Goal: Use online tool/utility: Utilize a website feature to perform a specific function

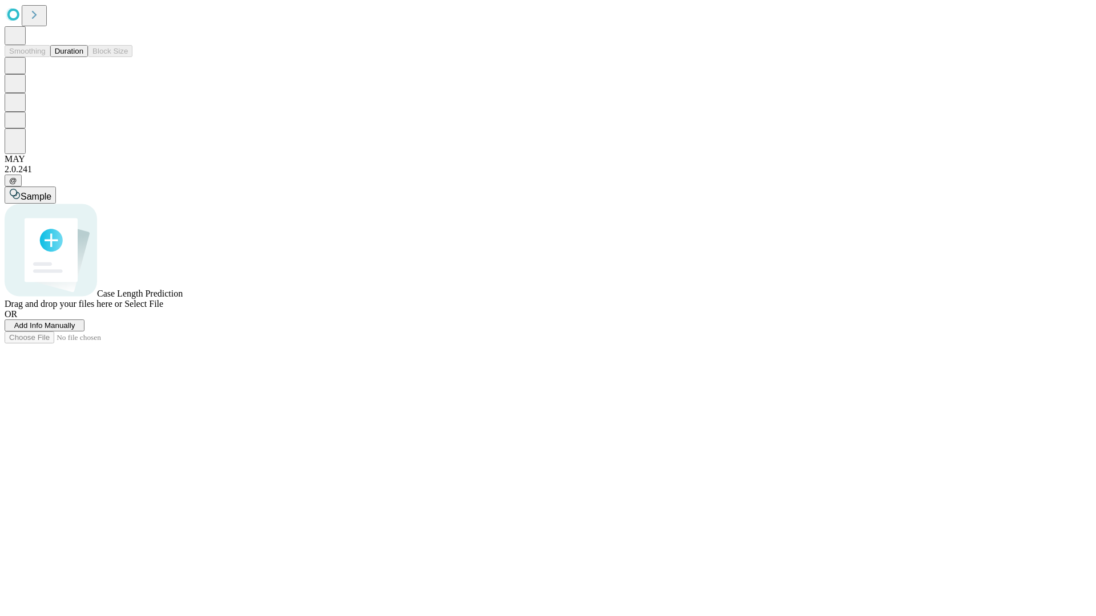
click at [83, 57] on button "Duration" at bounding box center [69, 51] width 38 height 12
click at [75, 330] on span "Add Info Manually" at bounding box center [44, 325] width 61 height 9
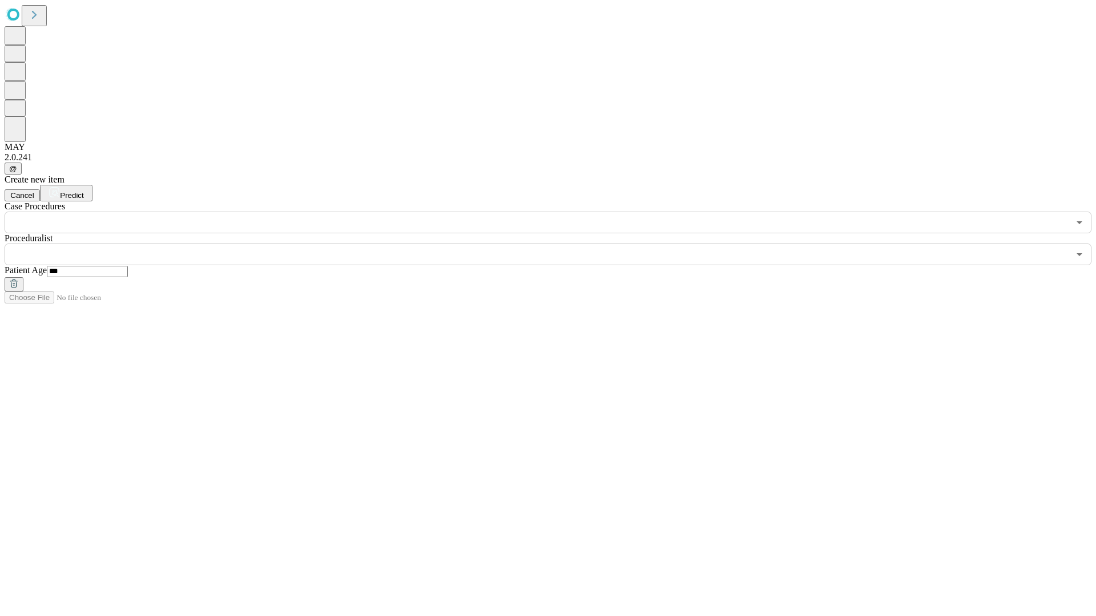
type input "***"
click at [556, 244] on input "text" at bounding box center [537, 255] width 1065 height 22
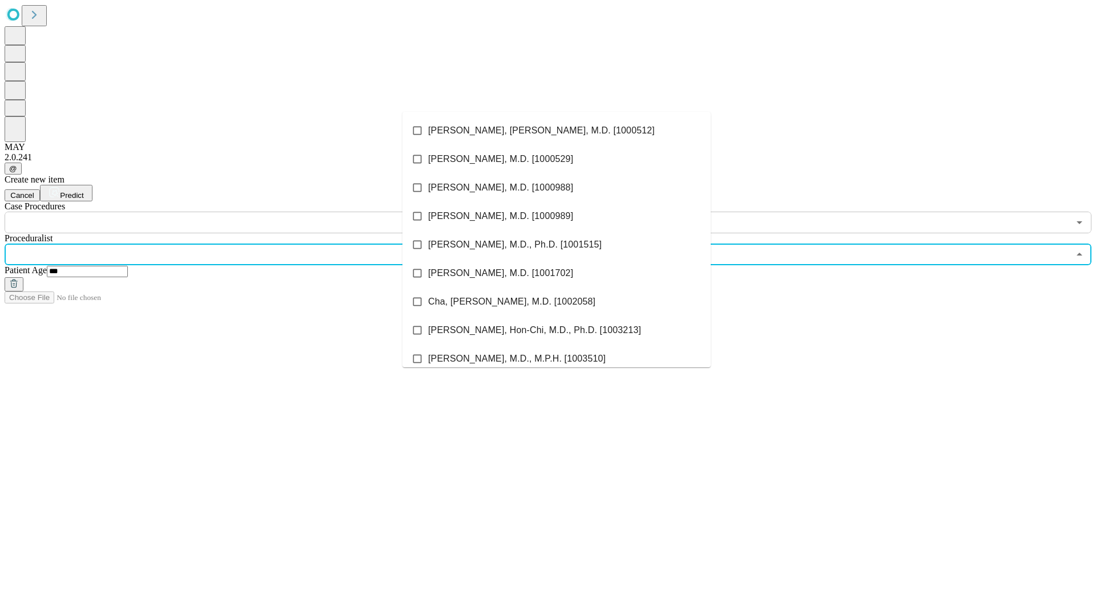
click at [557, 131] on li "[PERSON_NAME], [PERSON_NAME], M.D. [1000512]" at bounding box center [556, 130] width 308 height 29
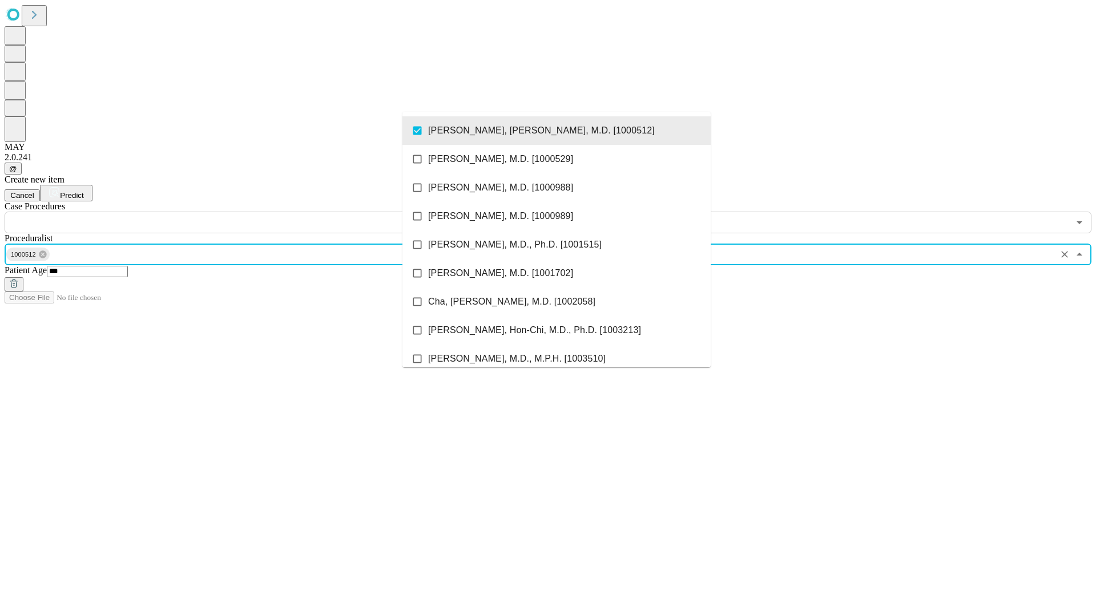
click at [240, 212] on input "text" at bounding box center [537, 223] width 1065 height 22
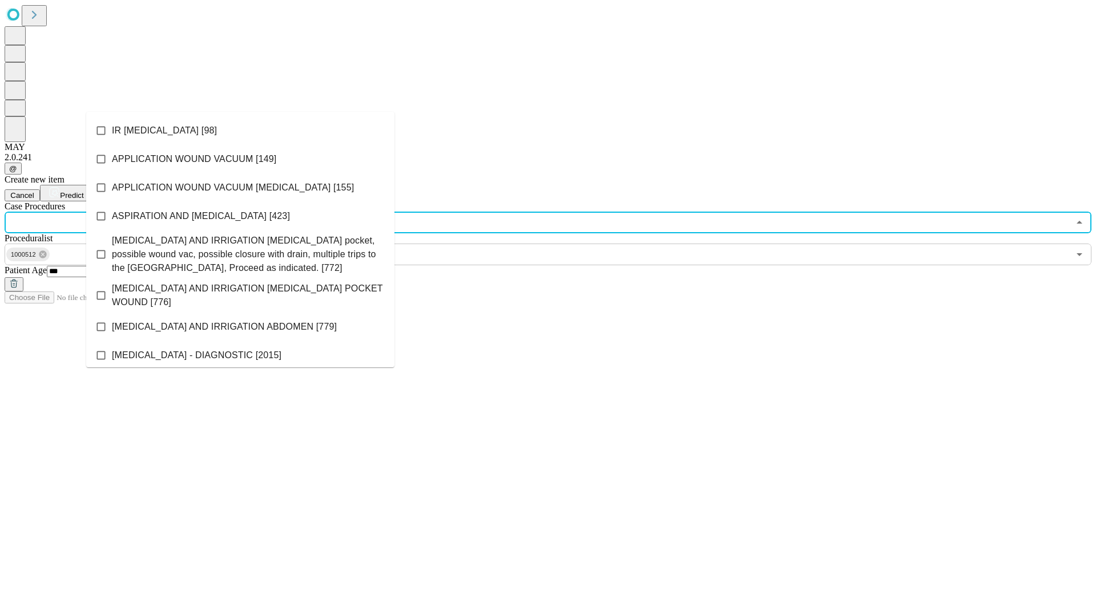
click at [240, 131] on li "IR [MEDICAL_DATA] [98]" at bounding box center [240, 130] width 308 height 29
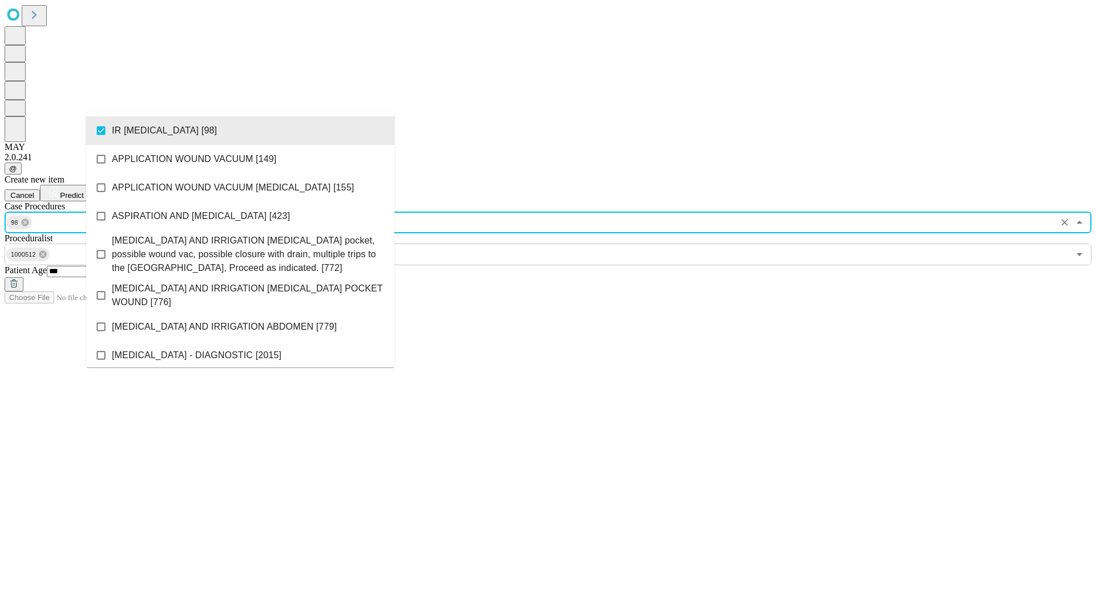
click at [83, 191] on span "Predict" at bounding box center [71, 195] width 23 height 9
